Goal: Task Accomplishment & Management: Manage account settings

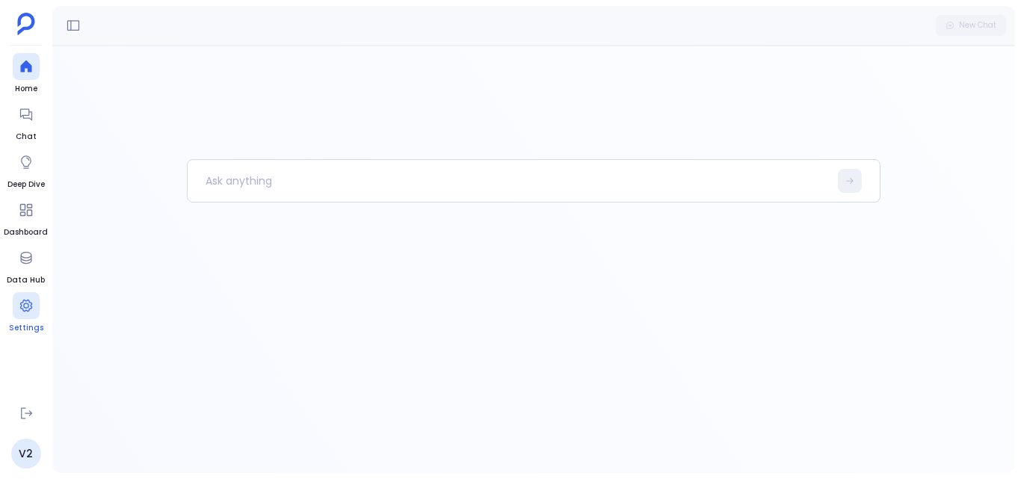
click at [28, 319] on link "Settings" at bounding box center [26, 313] width 34 height 42
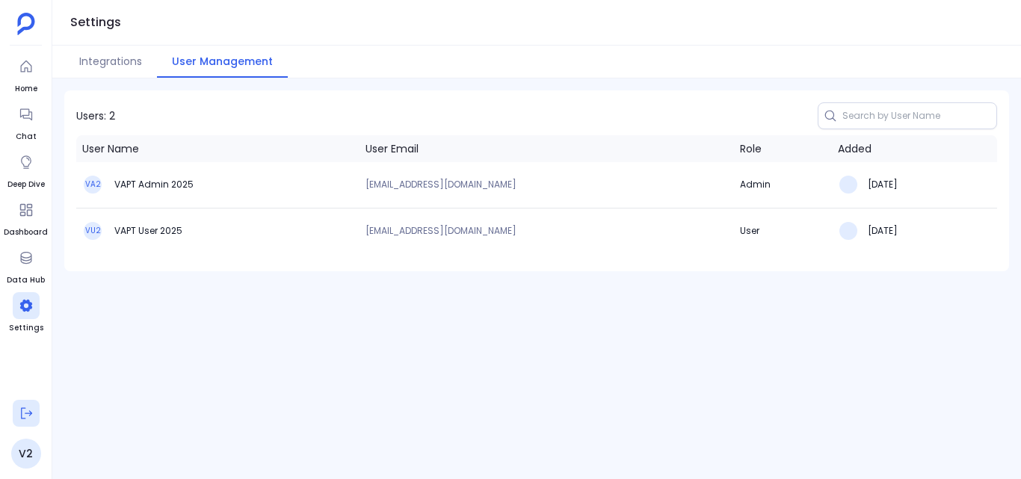
click at [31, 410] on icon at bounding box center [26, 413] width 15 height 15
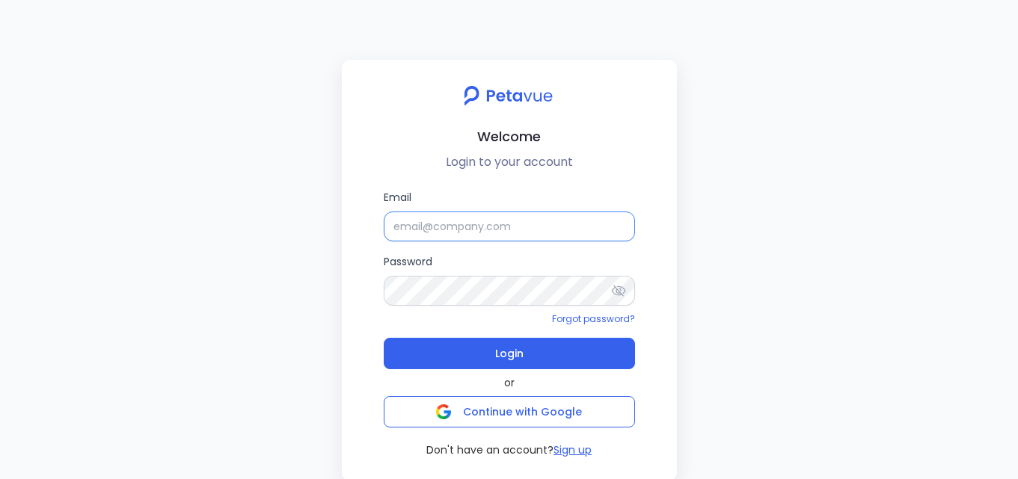
click at [559, 222] on input "Email" at bounding box center [509, 227] width 251 height 30
paste input "[EMAIL_ADDRESS][DOMAIN_NAME]"
type input "[EMAIL_ADDRESS][DOMAIN_NAME]"
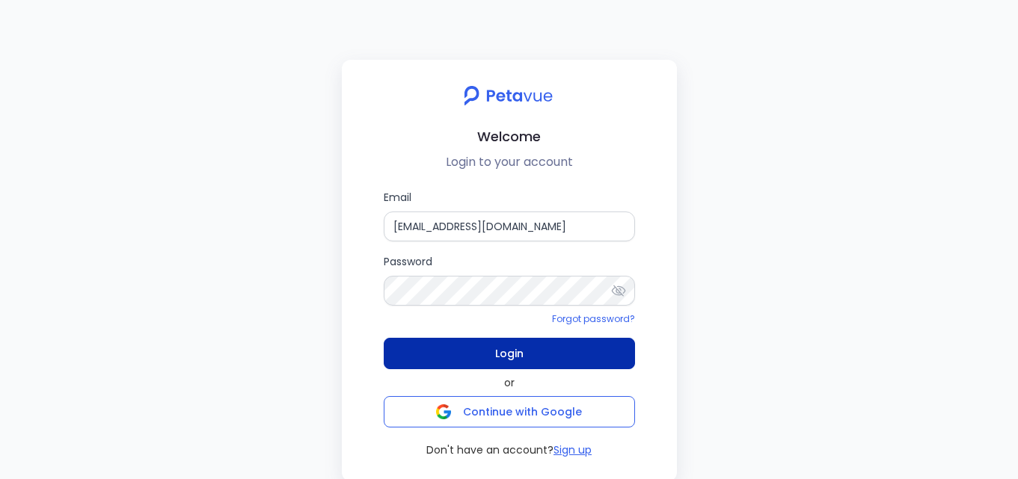
click at [550, 350] on button "Login" at bounding box center [509, 353] width 251 height 31
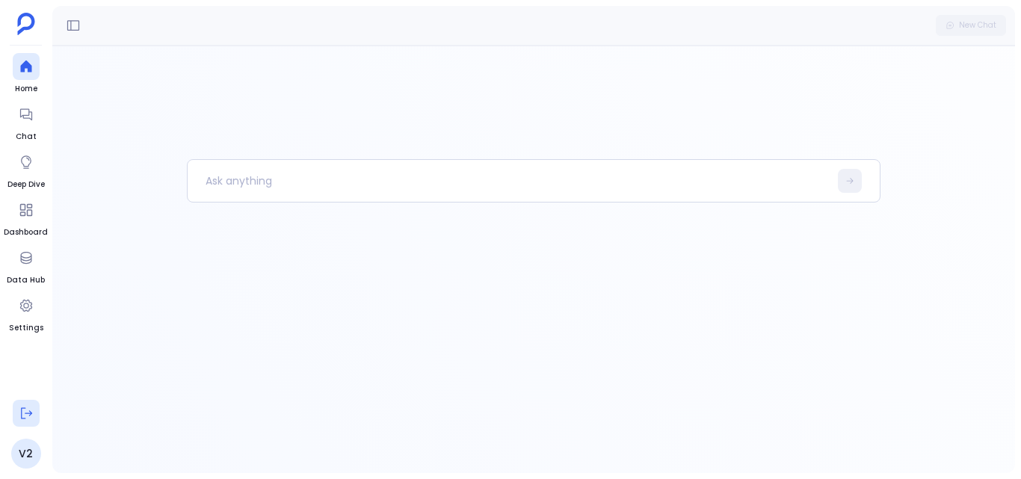
click at [28, 416] on icon at bounding box center [26, 413] width 15 height 15
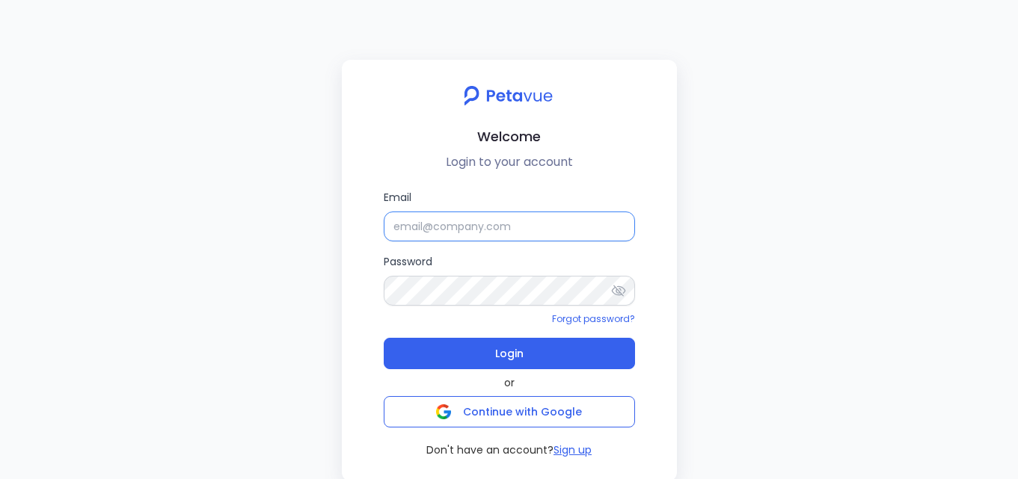
click at [546, 229] on input "Email" at bounding box center [509, 227] width 251 height 30
paste input "[EMAIL_ADDRESS][DOMAIN_NAME]"
type input "[EMAIL_ADDRESS][DOMAIN_NAME]"
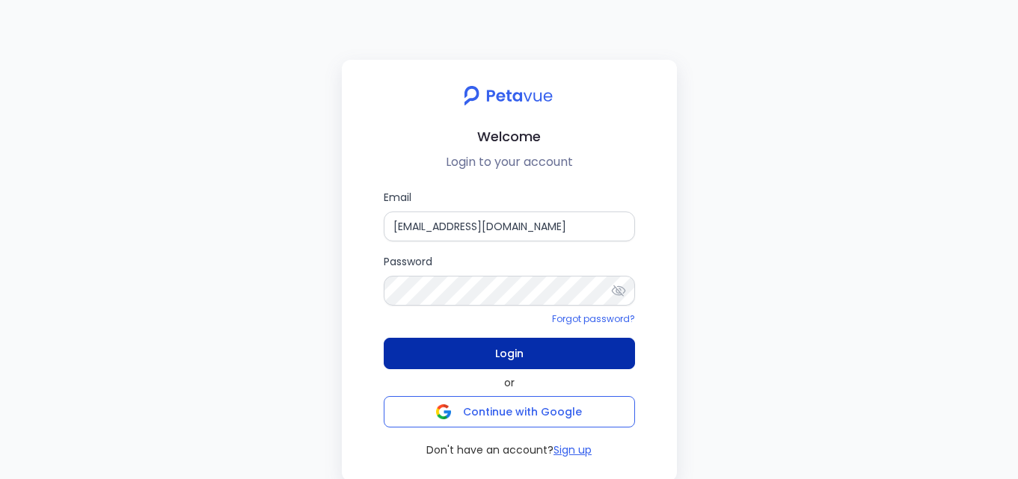
click at [529, 350] on button "Login" at bounding box center [509, 353] width 251 height 31
